Goal: Check status: Check status

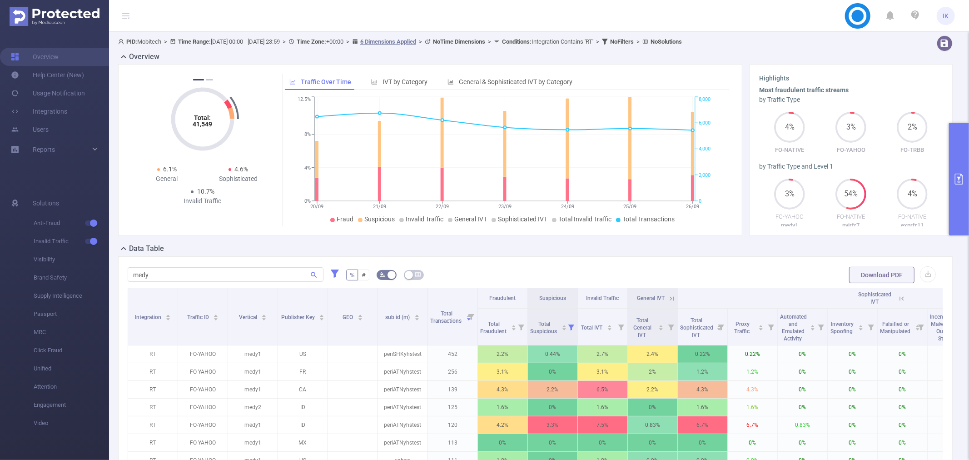
scroll to position [0, 149]
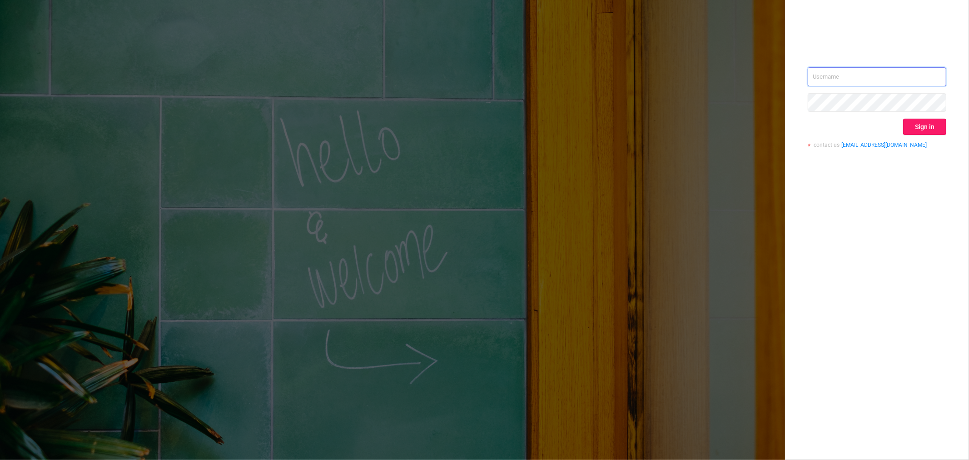
type input "ido@mobitech.io"
click at [930, 120] on button "Sign in" at bounding box center [924, 127] width 43 height 16
click at [930, 128] on div "Sign in" at bounding box center [877, 127] width 139 height 16
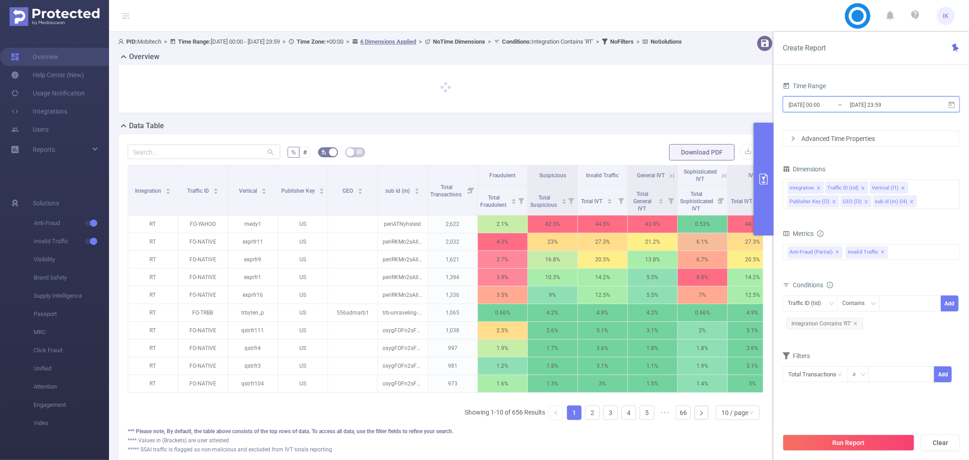
click at [953, 109] on span "2025-09-20 00:00 _ 2025-09-26 23:59" at bounding box center [871, 104] width 177 height 16
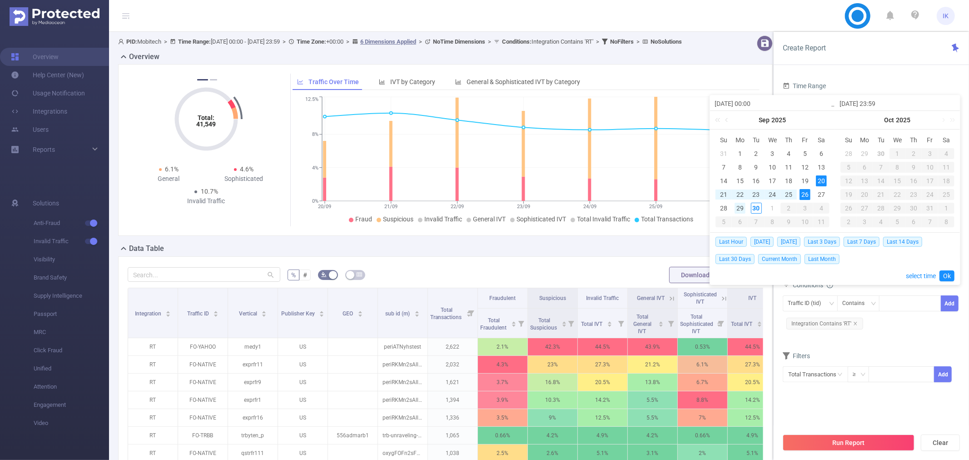
click at [738, 205] on div "29" at bounding box center [740, 208] width 11 height 11
click at [757, 206] on div "30" at bounding box center [756, 208] width 11 height 11
type input "2025-09-29 00:00"
type input "2025-09-30 23:59"
type input "2025-09-29 00:00"
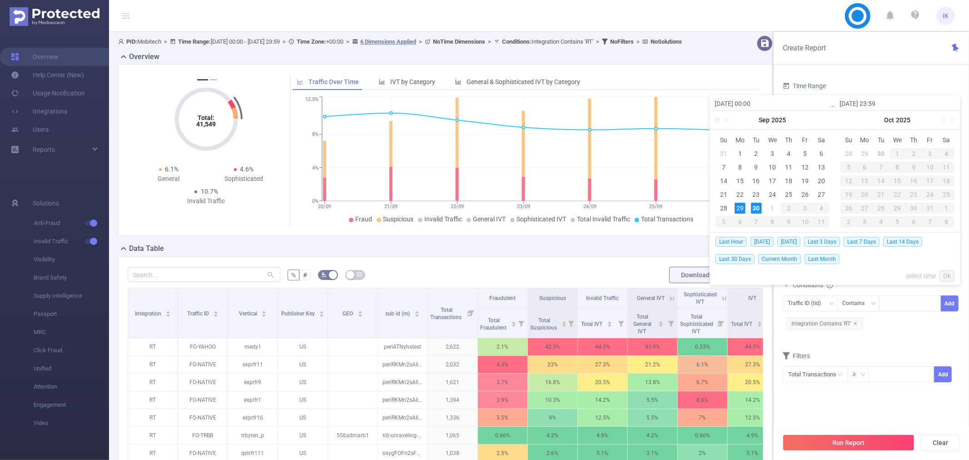
type input "2025-09-30 23:59"
click at [946, 273] on link "Ok" at bounding box center [946, 275] width 15 height 11
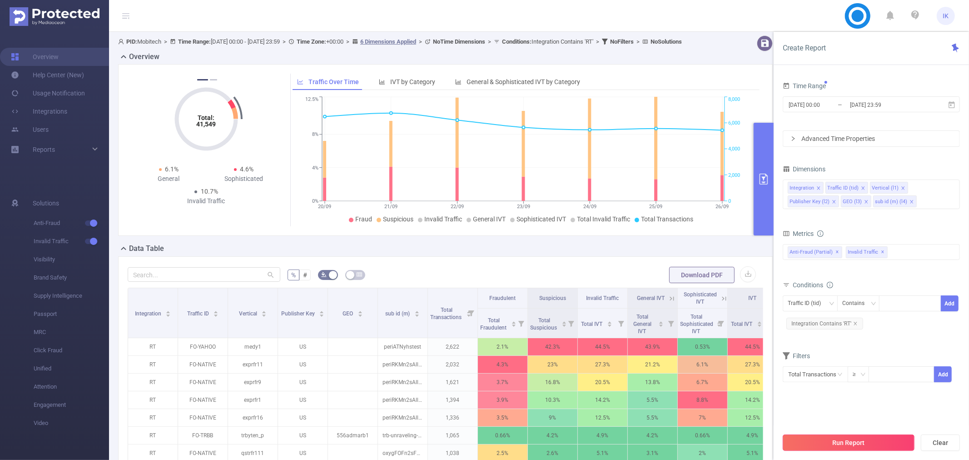
click at [850, 441] on button "Run Report" at bounding box center [849, 442] width 132 height 16
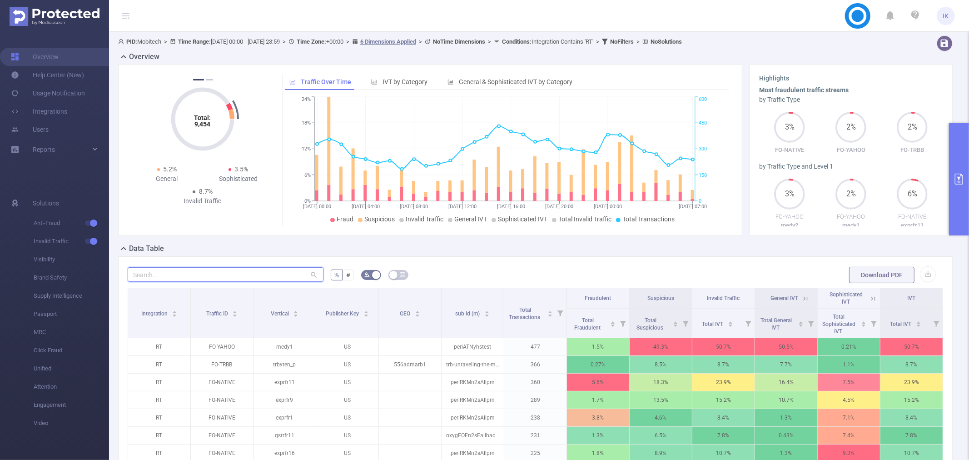
click at [229, 273] on input "text" at bounding box center [226, 274] width 196 height 15
type input "צ"
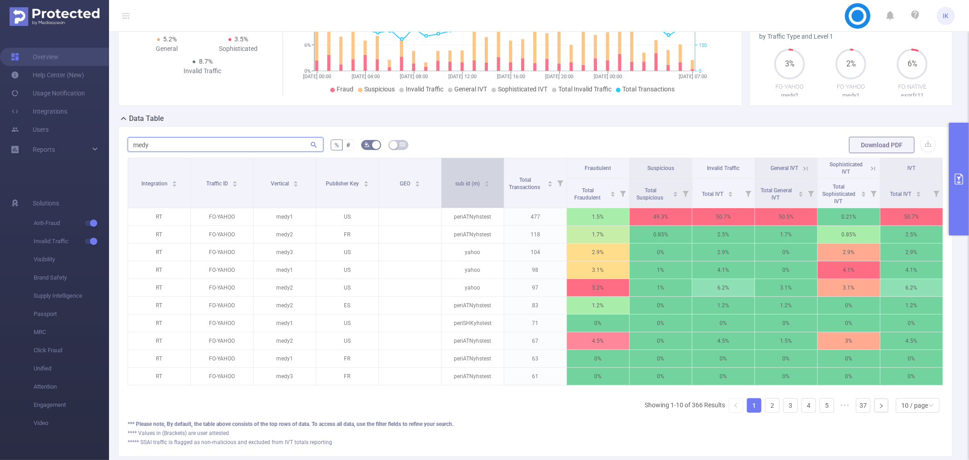
scroll to position [151, 0]
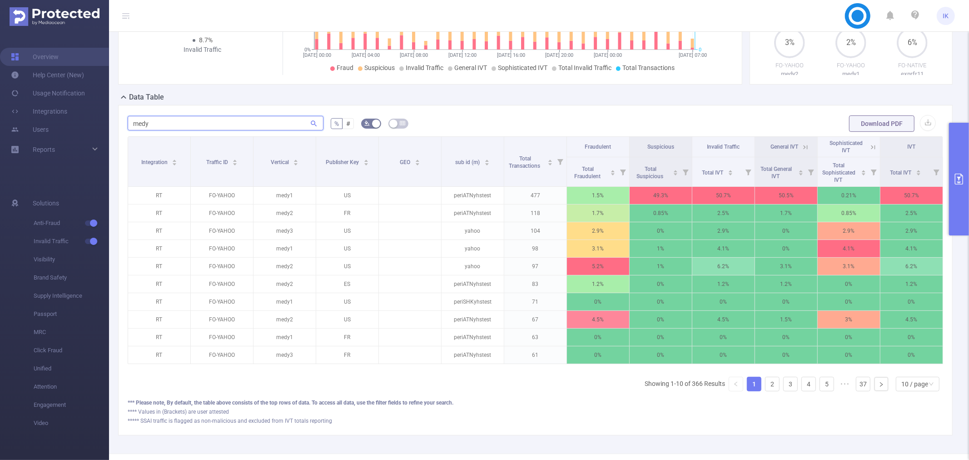
type input "medy"
click at [869, 150] on icon at bounding box center [873, 147] width 8 height 8
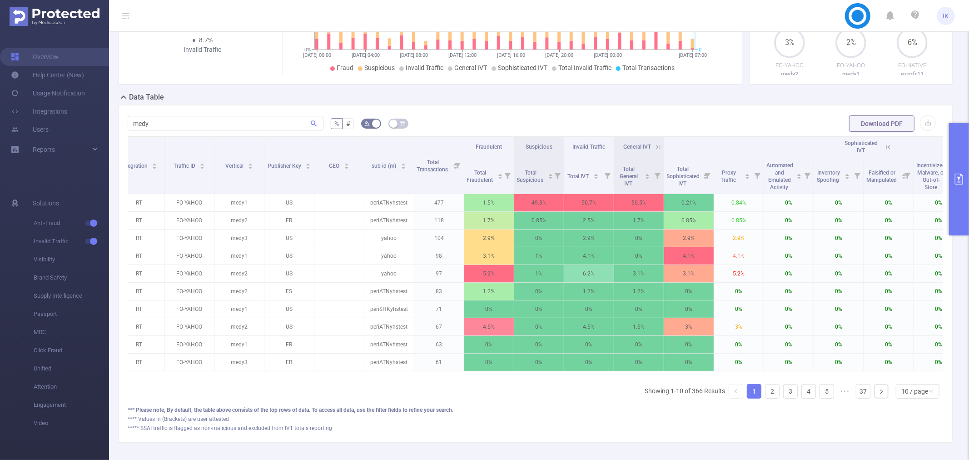
scroll to position [0, 0]
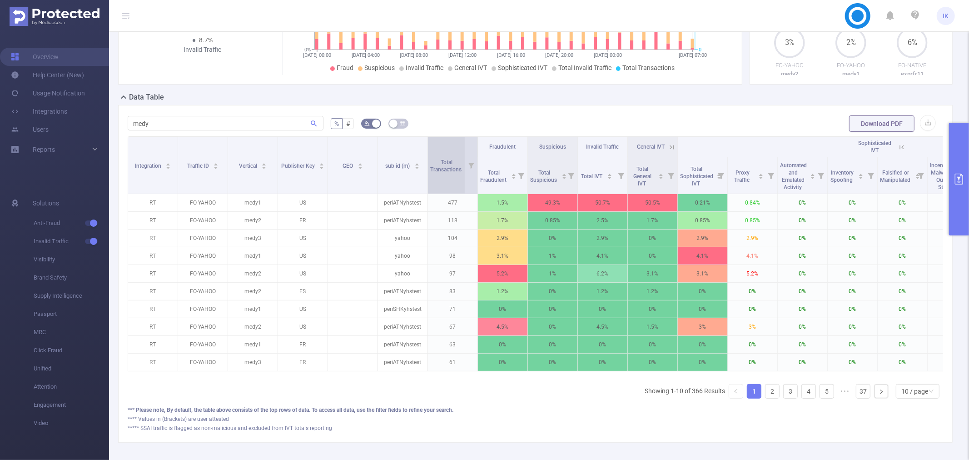
click at [443, 161] on span "Total Transactions" at bounding box center [446, 166] width 33 height 14
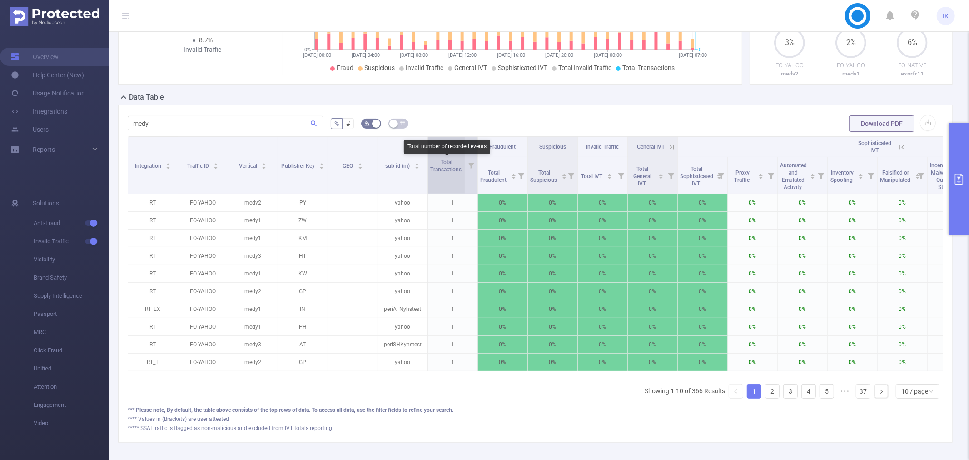
click at [445, 161] on span "Total Transactions" at bounding box center [446, 166] width 33 height 14
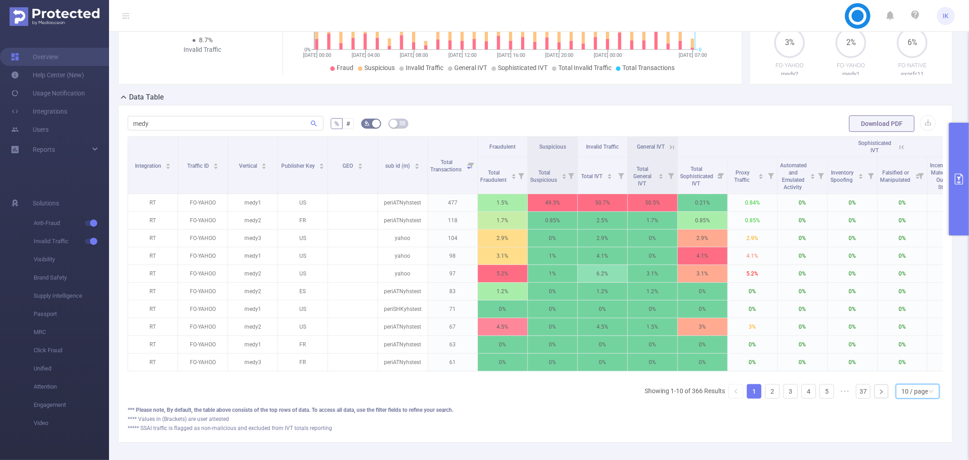
click at [929, 394] on icon "icon: down" at bounding box center [931, 390] width 5 height 5
click at [915, 385] on li "50 / page" at bounding box center [910, 383] width 44 height 15
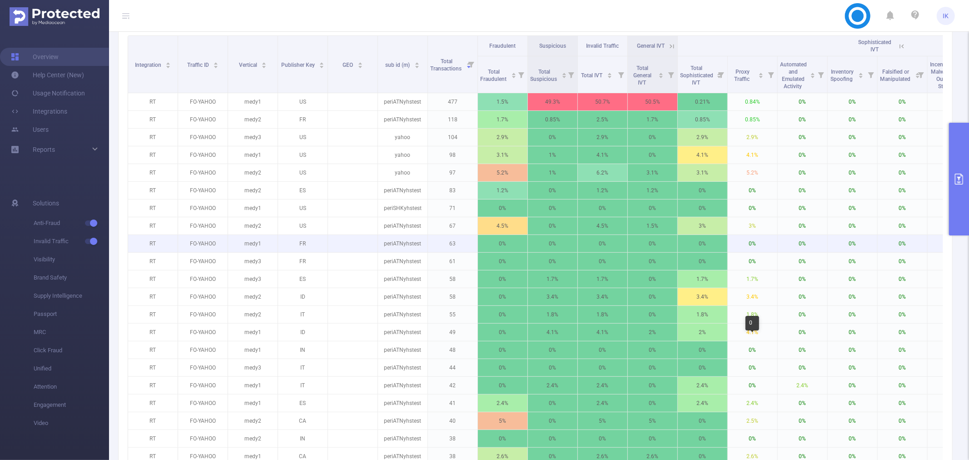
scroll to position [101, 0]
